Goal: Task Accomplishment & Management: Use online tool/utility

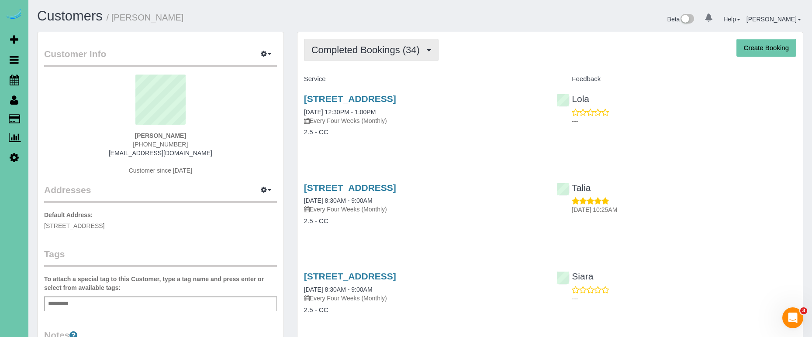
click at [363, 39] on button "Completed Bookings (34)" at bounding box center [371, 50] width 134 height 22
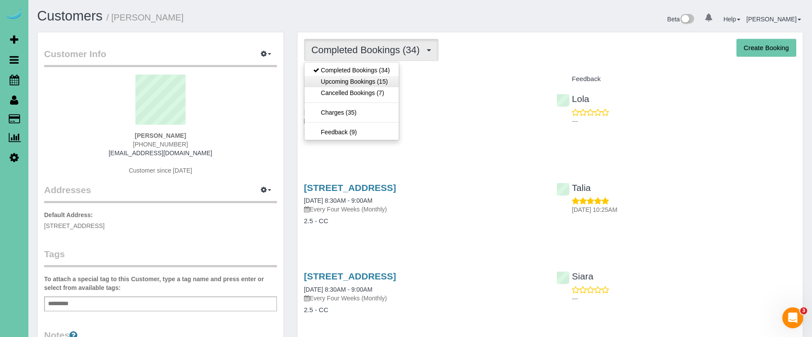
click at [347, 77] on link "Upcoming Bookings (15)" at bounding box center [351, 81] width 94 height 11
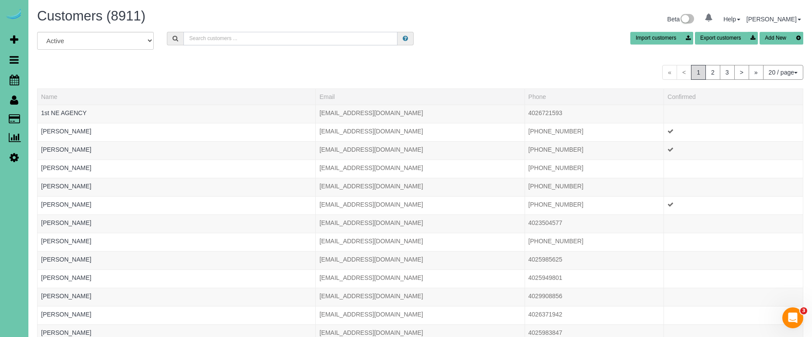
click at [227, 41] on input "text" at bounding box center [290, 39] width 214 height 14
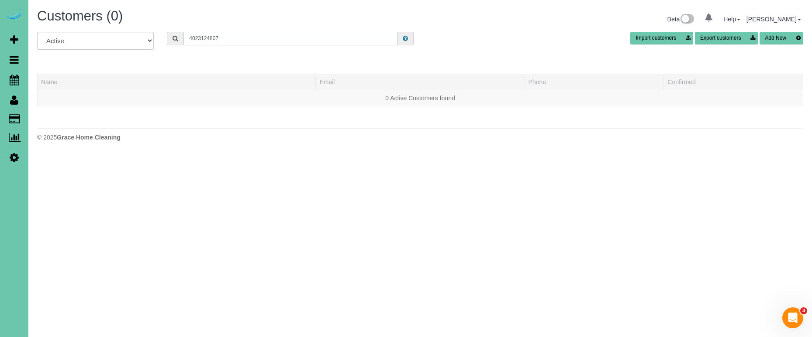
drag, startPoint x: 145, startPoint y: 31, endPoint x: 75, endPoint y: 25, distance: 70.6
click at [75, 25] on div "Customers (0) Beta 0 Your Notifications You have 0 alerts Help Help Docs Take a…" at bounding box center [419, 77] width 783 height 155
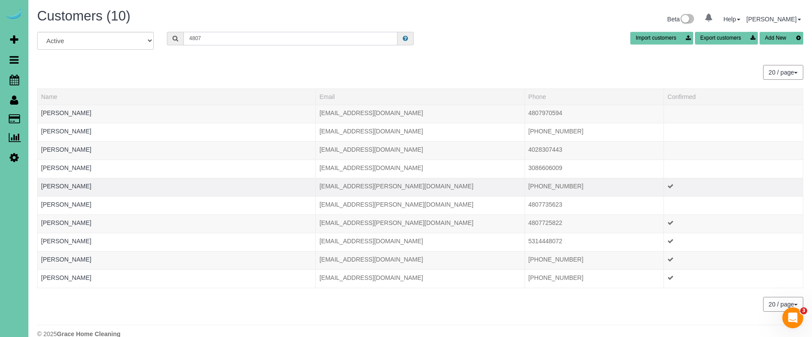
type input "4807"
click at [73, 182] on td "[PERSON_NAME]" at bounding box center [177, 187] width 278 height 18
click at [70, 185] on link "[PERSON_NAME]" at bounding box center [66, 186] width 50 height 7
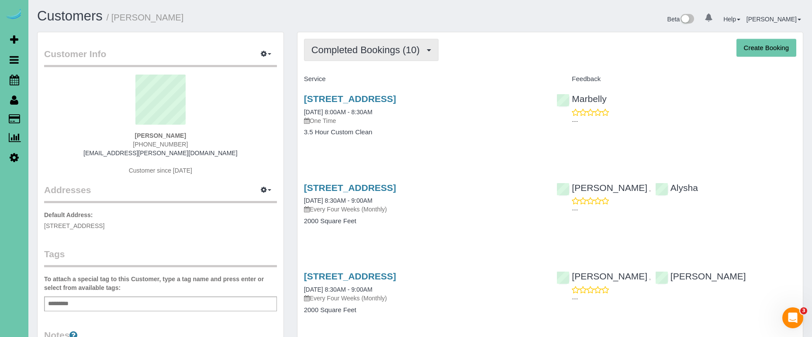
click at [340, 50] on span "Completed Bookings (10)" at bounding box center [367, 50] width 113 height 11
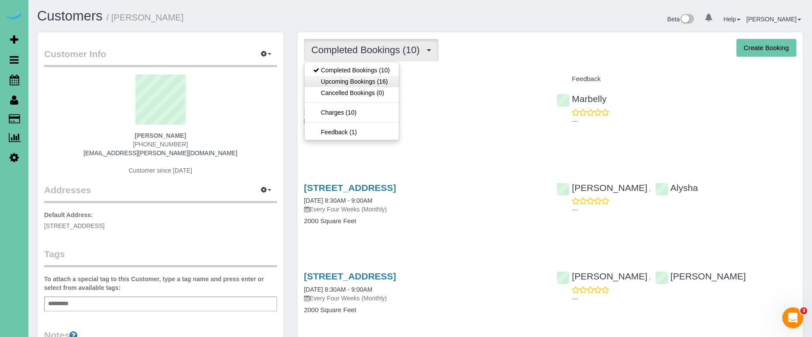
click at [335, 83] on link "Upcoming Bookings (16)" at bounding box center [351, 81] width 94 height 11
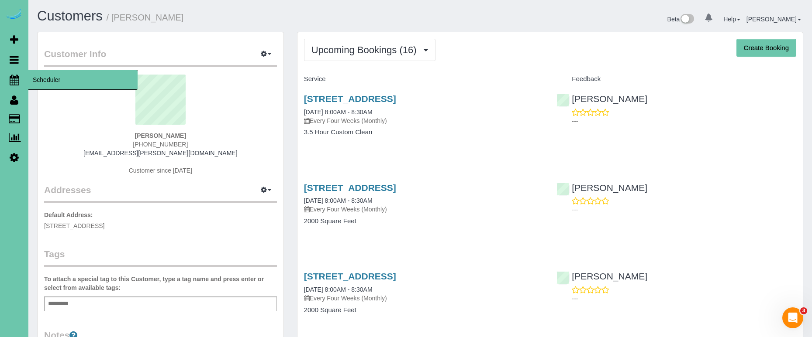
drag, startPoint x: 14, startPoint y: 76, endPoint x: 19, endPoint y: 76, distance: 5.2
click at [14, 76] on icon at bounding box center [15, 80] width 10 height 10
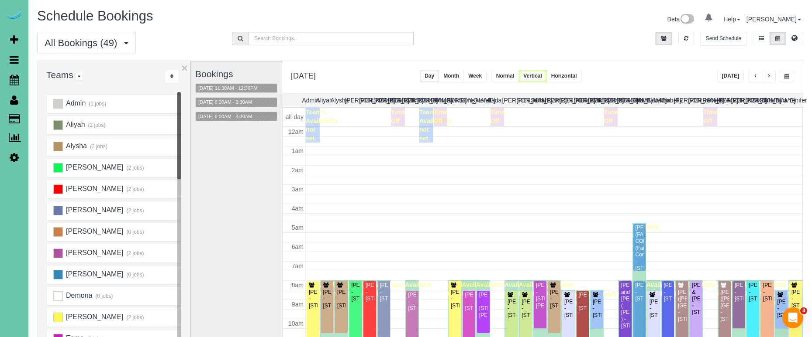
scroll to position [116, 0]
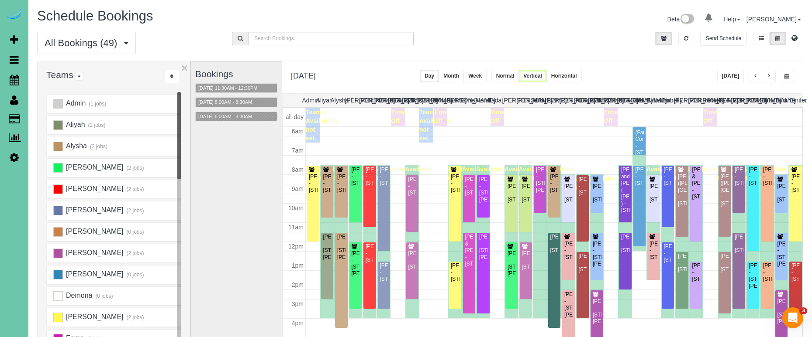
click at [780, 77] on button "button" at bounding box center [786, 76] width 14 height 13
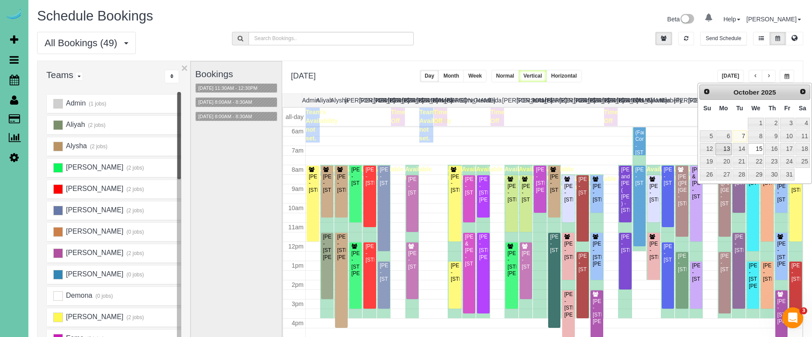
click at [724, 151] on link "13" at bounding box center [723, 149] width 16 height 12
type input "**********"
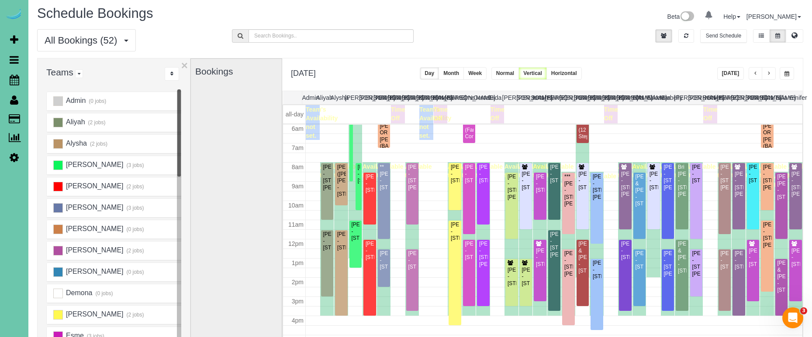
click at [769, 72] on span "button" at bounding box center [768, 73] width 4 height 5
